Goal: Find specific page/section: Find specific page/section

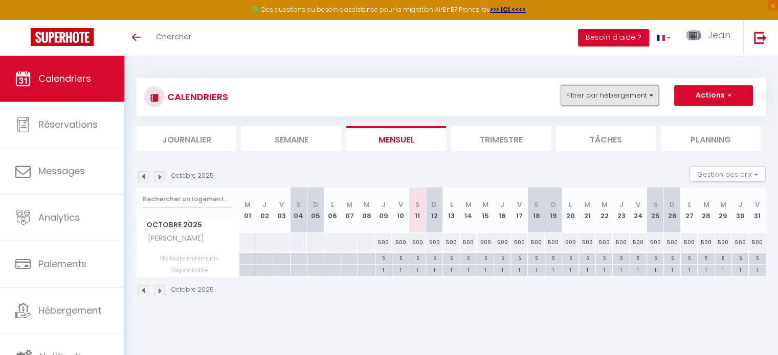
click at [651, 95] on button "Filtrer par hébergement" at bounding box center [609, 95] width 98 height 20
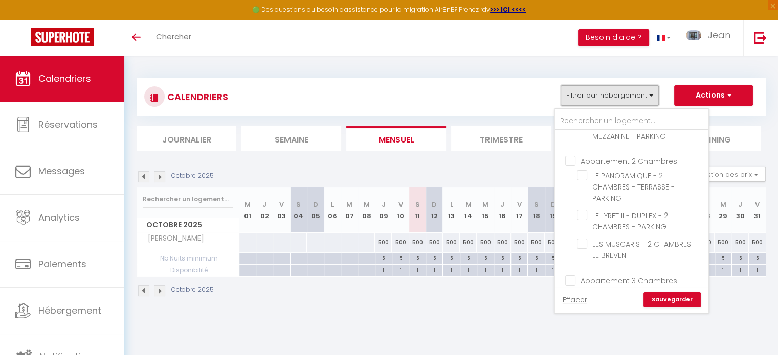
scroll to position [247, 0]
click at [583, 210] on input "LE LYRET II - DUPLEX - 2 CHAMBRES - PARKING" at bounding box center [641, 215] width 128 height 10
checkbox input "true"
checkbox input "false"
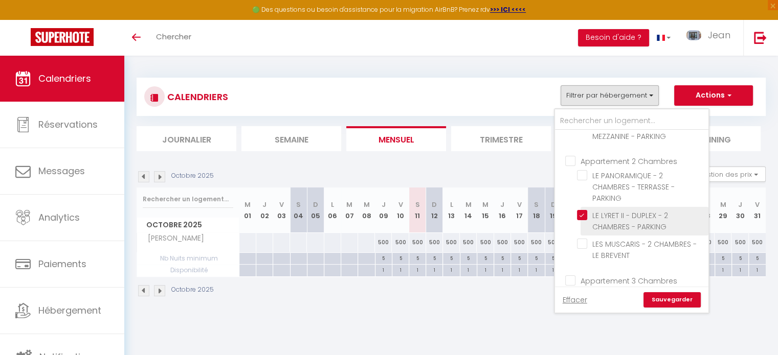
checkbox input "false"
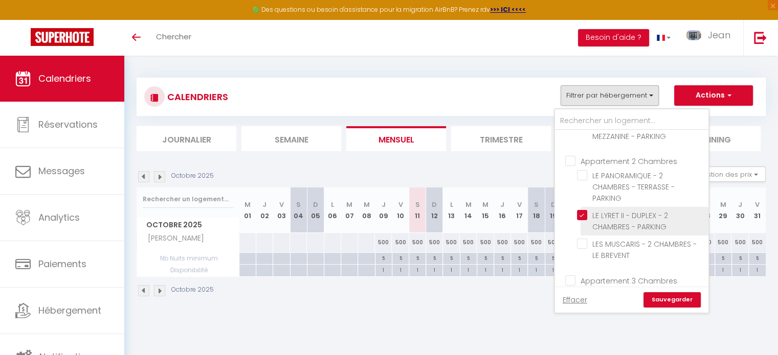
checkbox input "false"
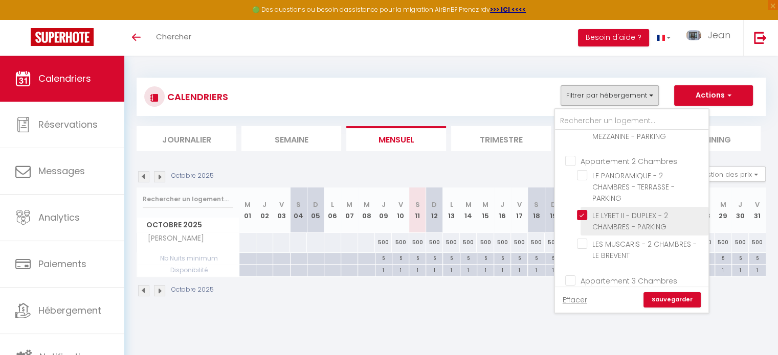
checkbox input "false"
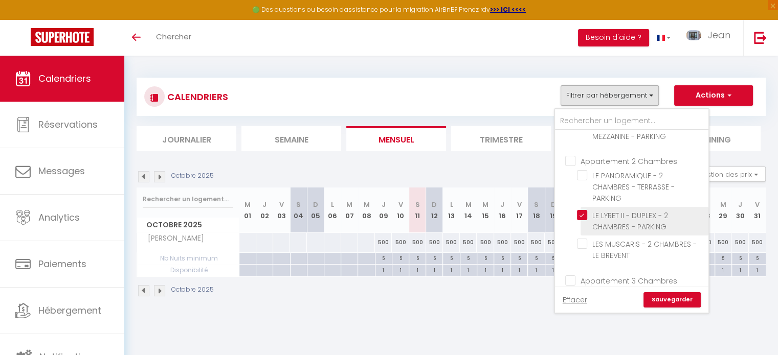
checkbox input "false"
click at [669, 300] on link "Sauvegarder" at bounding box center [671, 299] width 57 height 15
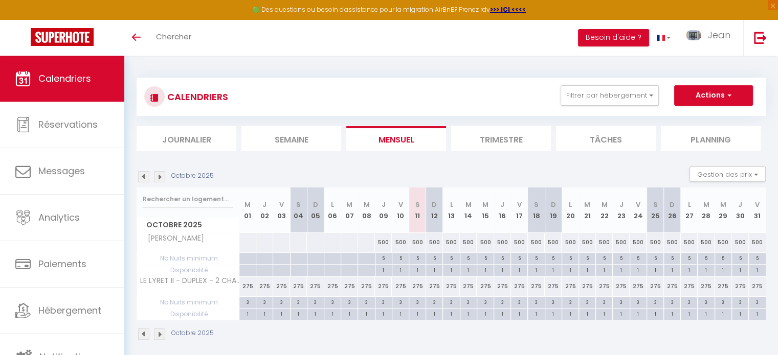
click at [162, 181] on img at bounding box center [159, 176] width 11 height 11
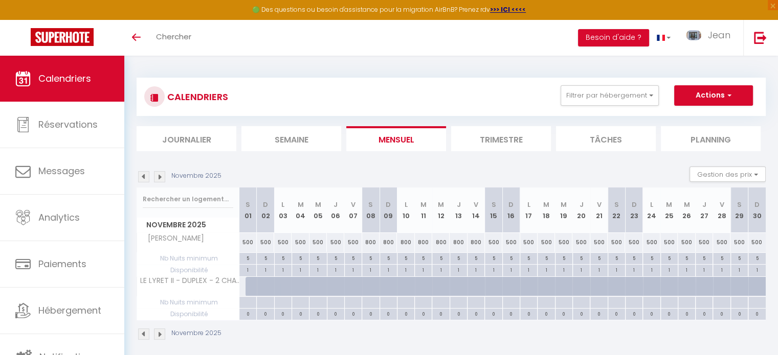
click at [162, 181] on img at bounding box center [159, 176] width 11 height 11
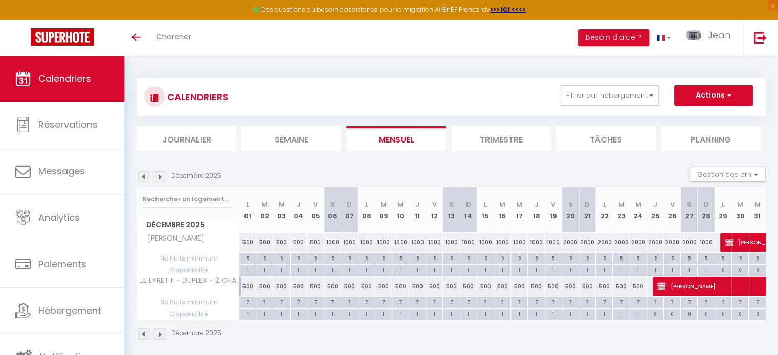
click at [162, 181] on img at bounding box center [159, 176] width 11 height 11
